Goal: Task Accomplishment & Management: Manage account settings

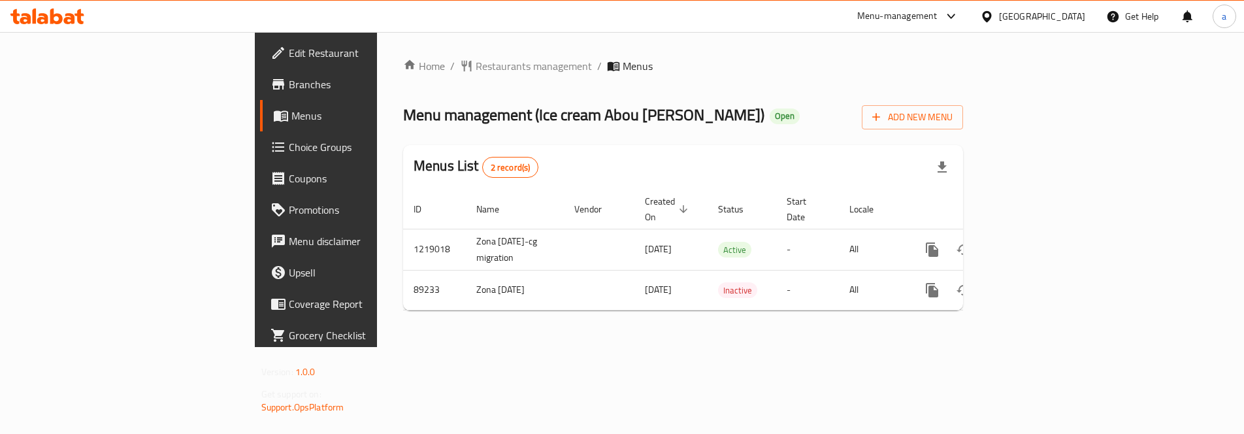
click at [289, 145] on span "Choice Groups" at bounding box center [370, 147] width 163 height 16
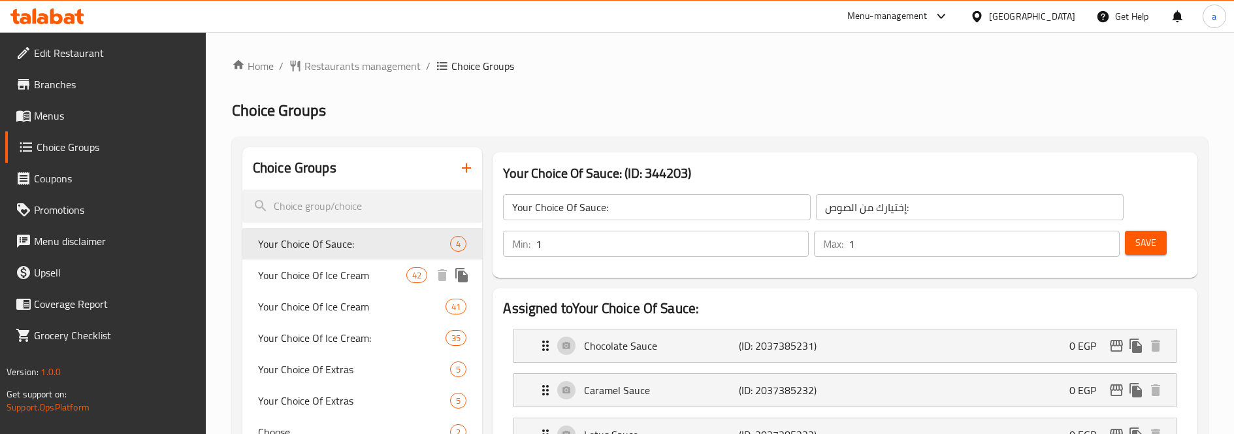
click at [308, 267] on span "Your Choice Of Ice Cream" at bounding box center [332, 275] width 148 height 16
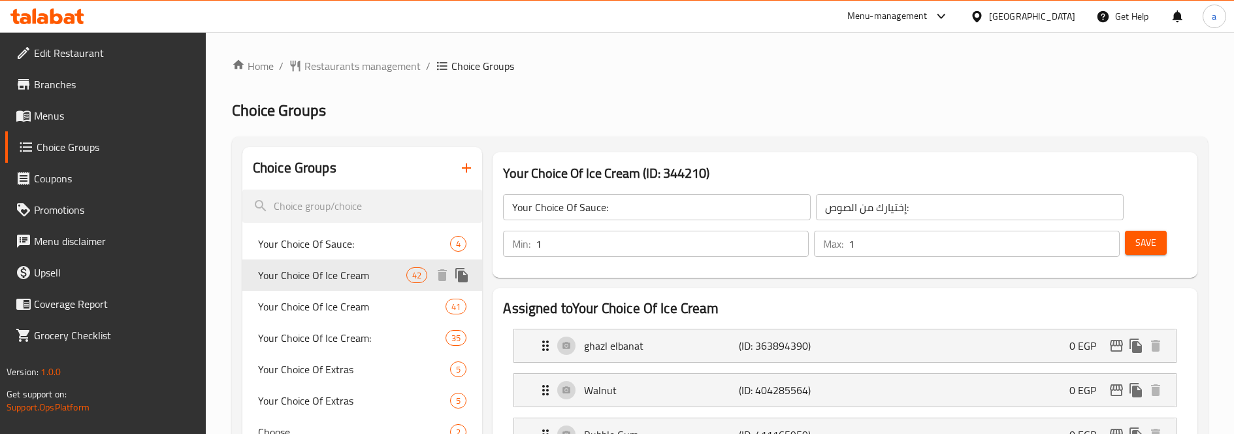
type input "Your Choice Of Ice Cream"
type input "إختيارك من الأيس كريم"
type input "2"
type input "5"
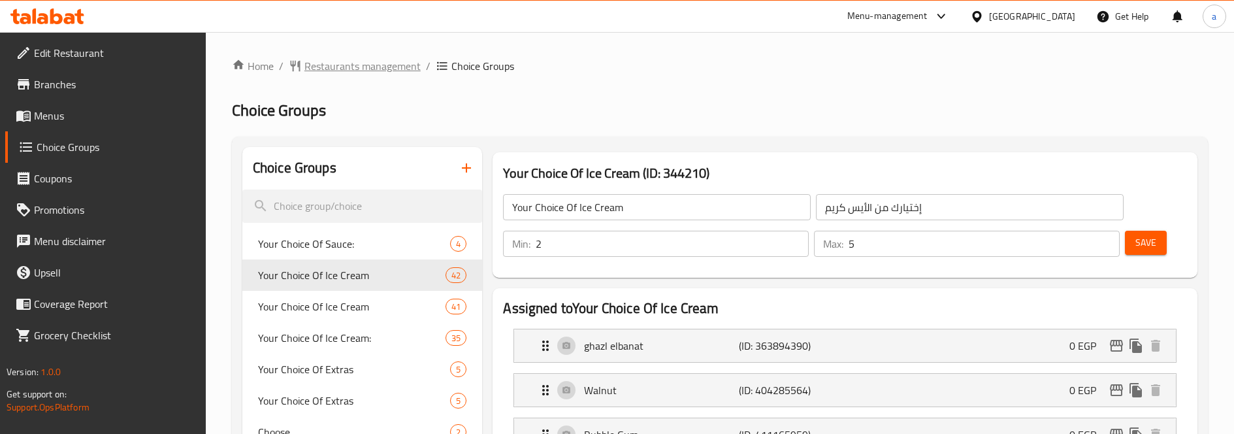
click at [340, 63] on span "Restaurants management" at bounding box center [362, 66] width 116 height 16
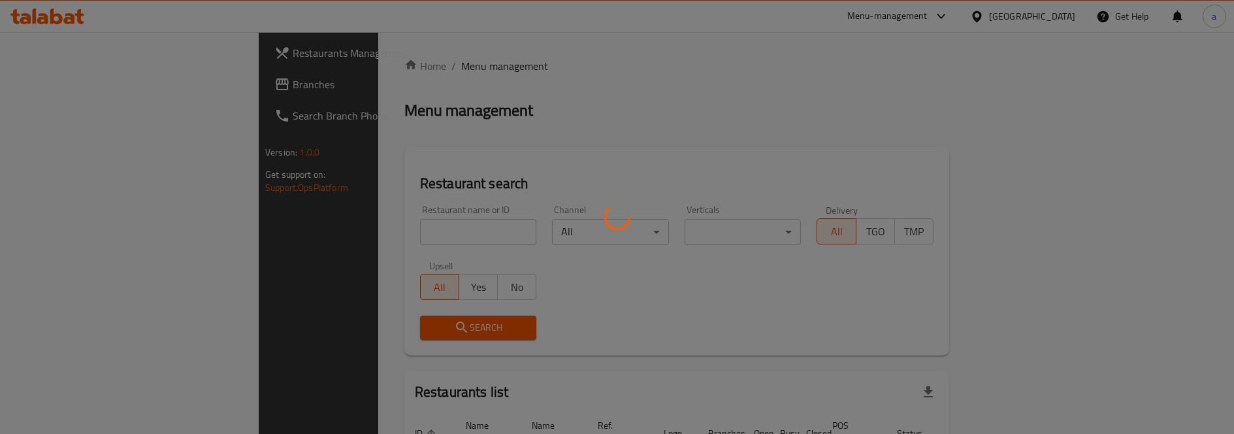
drag, startPoint x: 80, startPoint y: 103, endPoint x: 74, endPoint y: 98, distance: 7.4
click at [78, 102] on div at bounding box center [617, 217] width 1234 height 434
click at [61, 90] on div at bounding box center [617, 217] width 1234 height 434
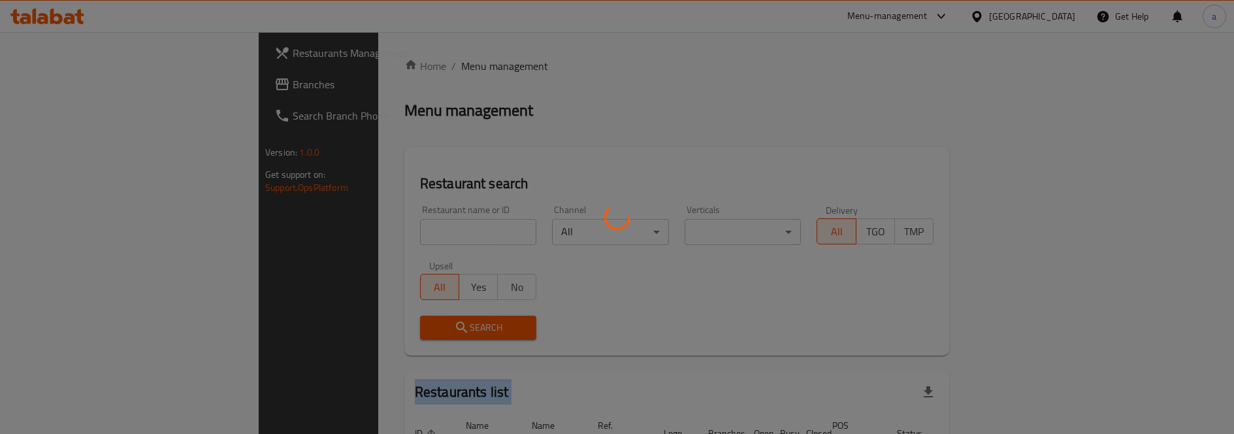
click at [61, 90] on div at bounding box center [617, 217] width 1234 height 434
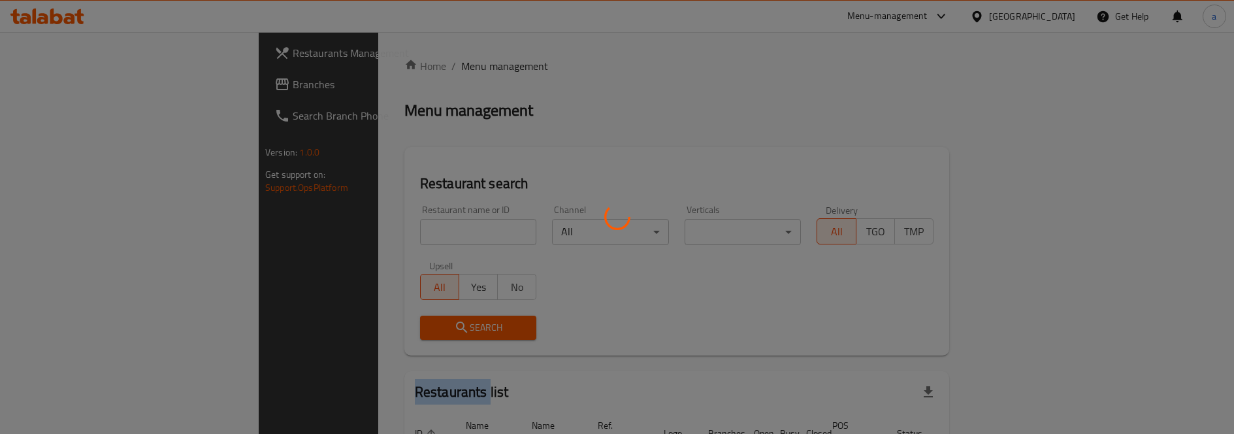
click at [61, 90] on div at bounding box center [617, 217] width 1234 height 434
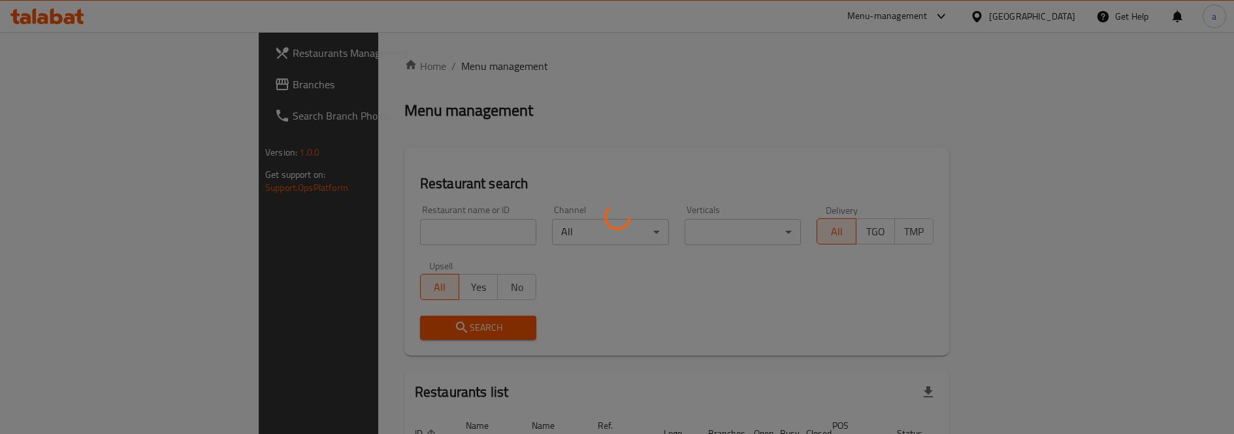
click at [61, 90] on div at bounding box center [617, 217] width 1234 height 434
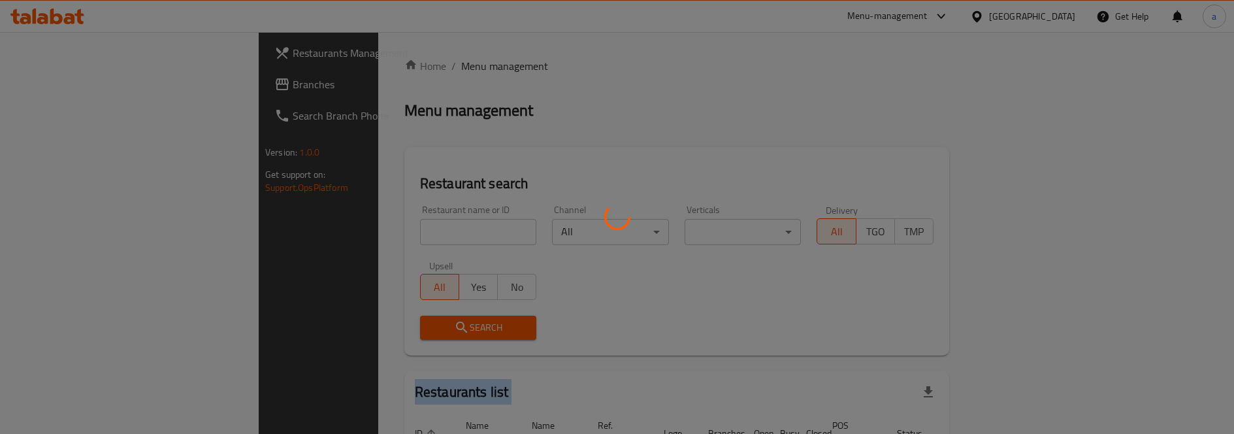
click at [61, 90] on div at bounding box center [617, 217] width 1234 height 434
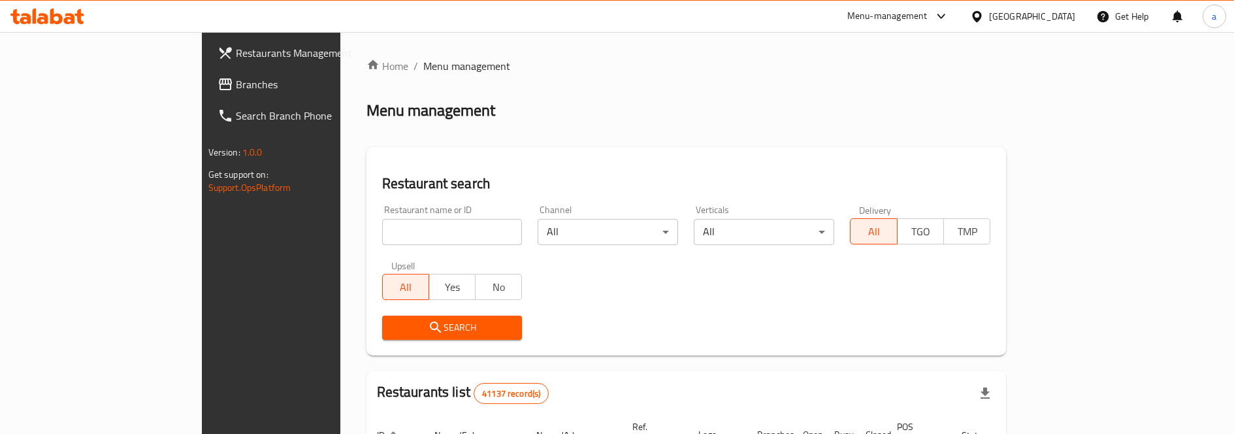
click at [236, 76] on span "Branches" at bounding box center [316, 84] width 161 height 16
